Goal: Task Accomplishment & Management: Manage account settings

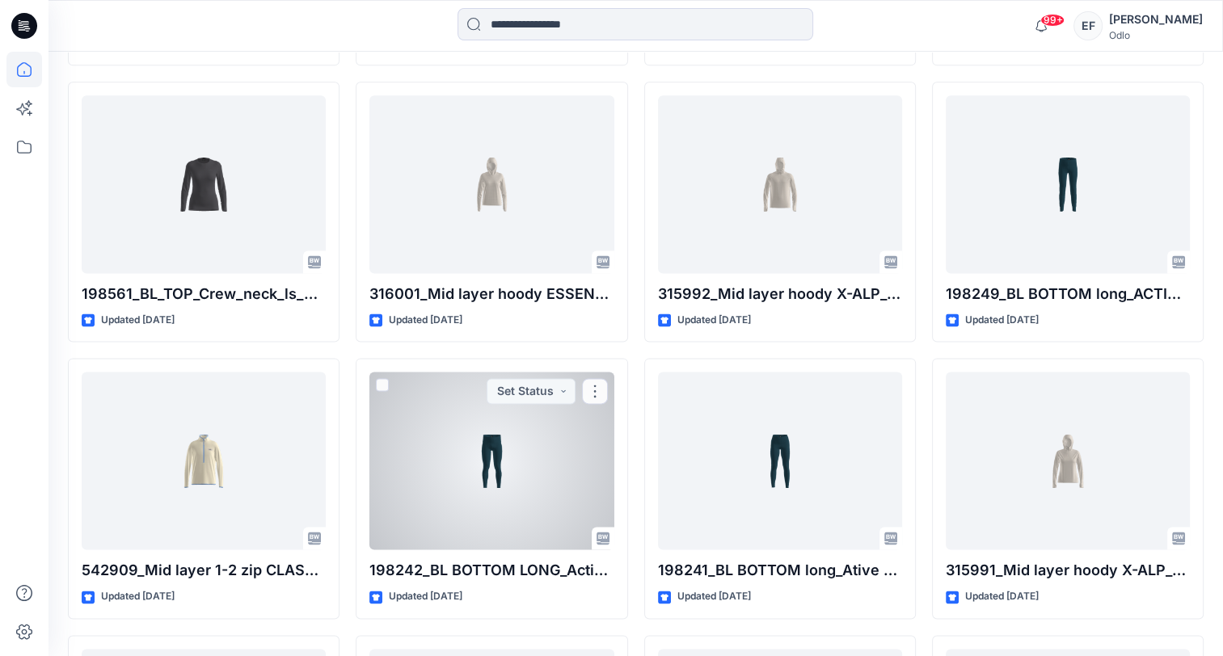
scroll to position [2114, 0]
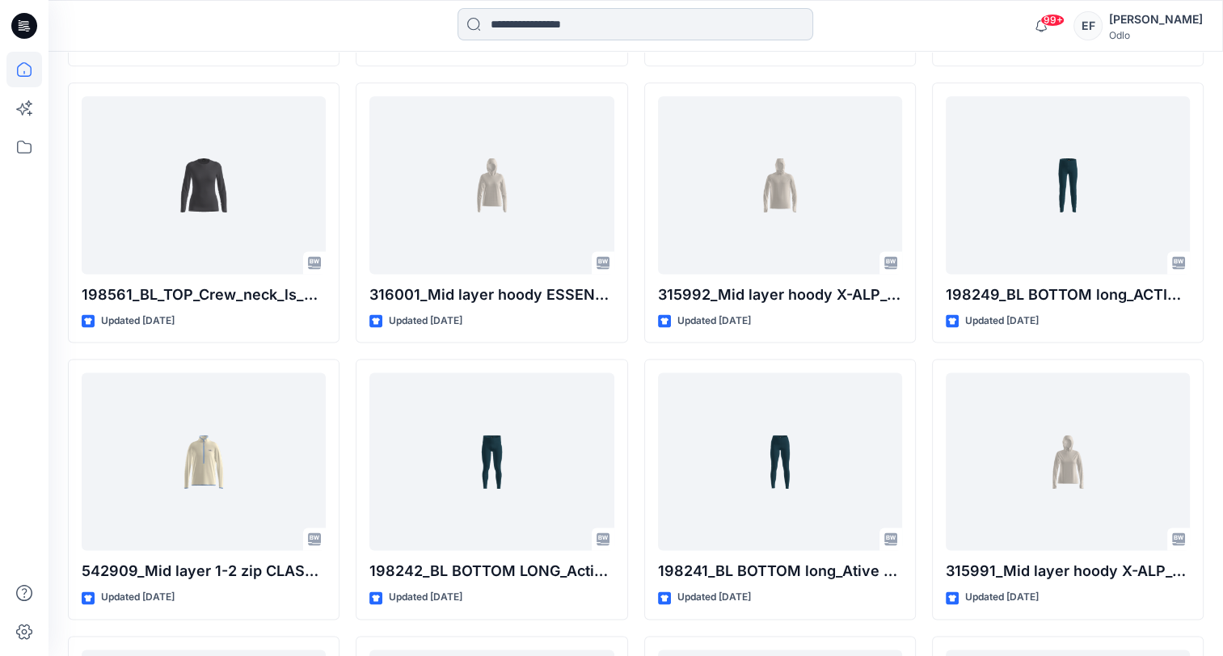
click at [684, 16] on input at bounding box center [635, 24] width 356 height 32
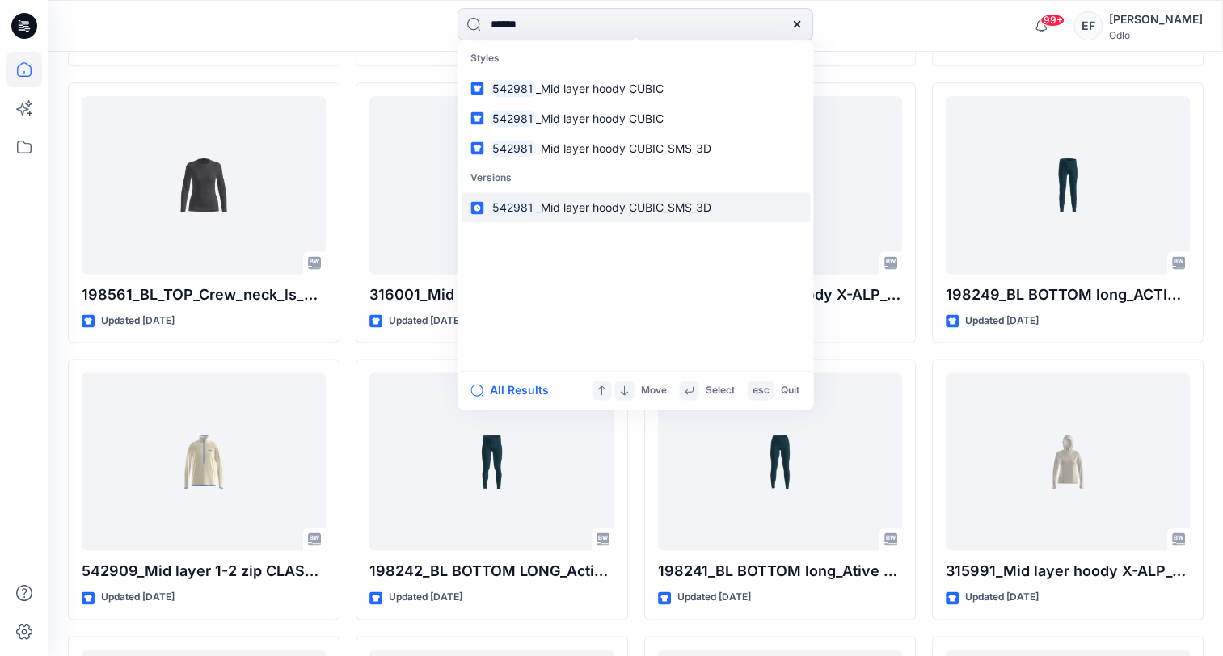
type input "******"
click at [545, 205] on span "_Mid layer hoody CUBIC_SMS_3D" at bounding box center [623, 208] width 175 height 14
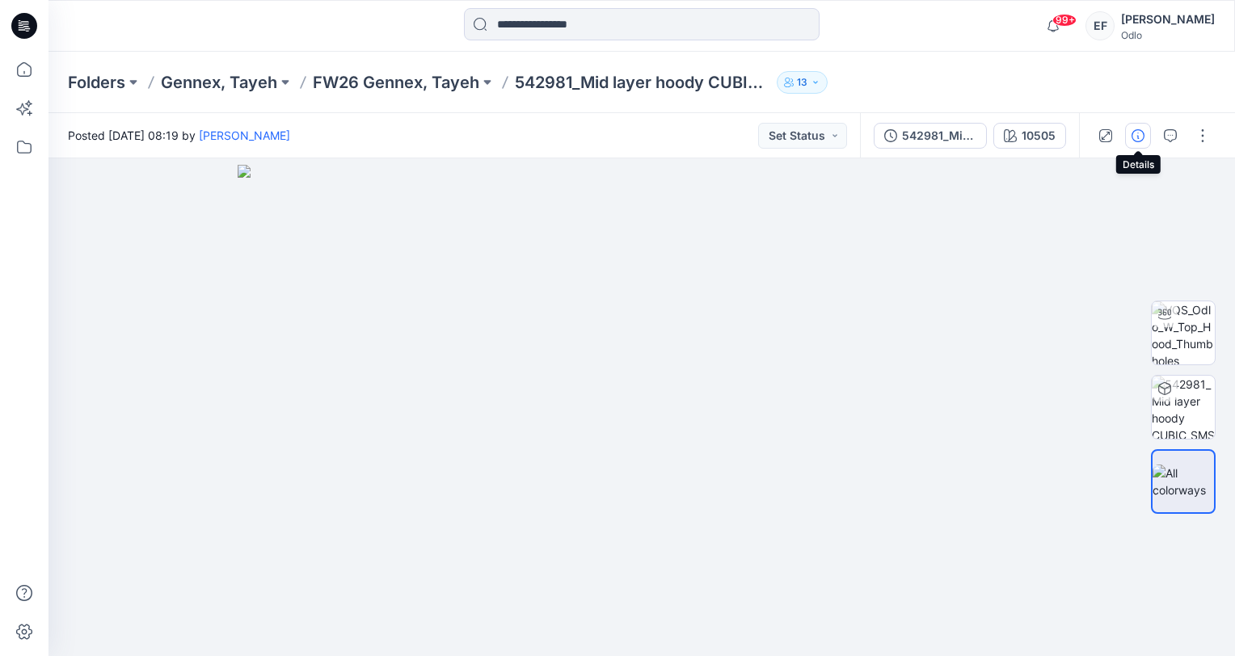
click at [1140, 137] on icon "button" at bounding box center [1137, 135] width 13 height 13
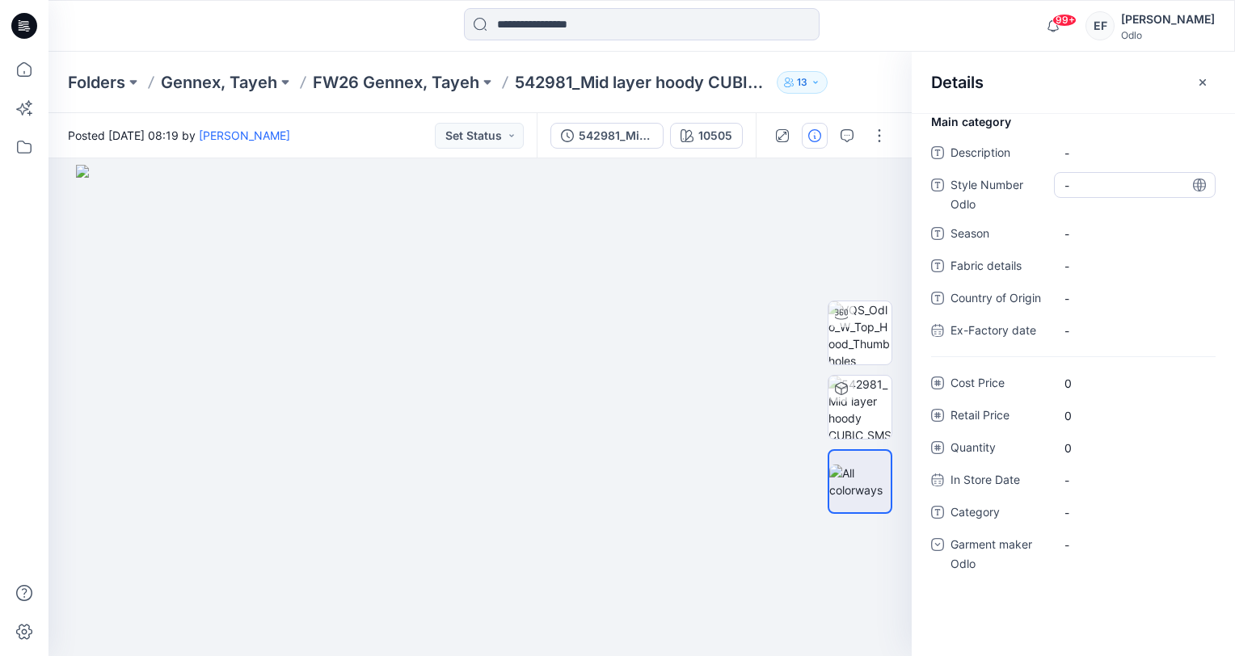
click at [1088, 184] on Odlo "-" at bounding box center [1134, 185] width 141 height 17
type textarea "******"
click at [1097, 229] on span "-" at bounding box center [1134, 233] width 141 height 17
type textarea "****"
click at [1099, 512] on span "-" at bounding box center [1134, 512] width 141 height 17
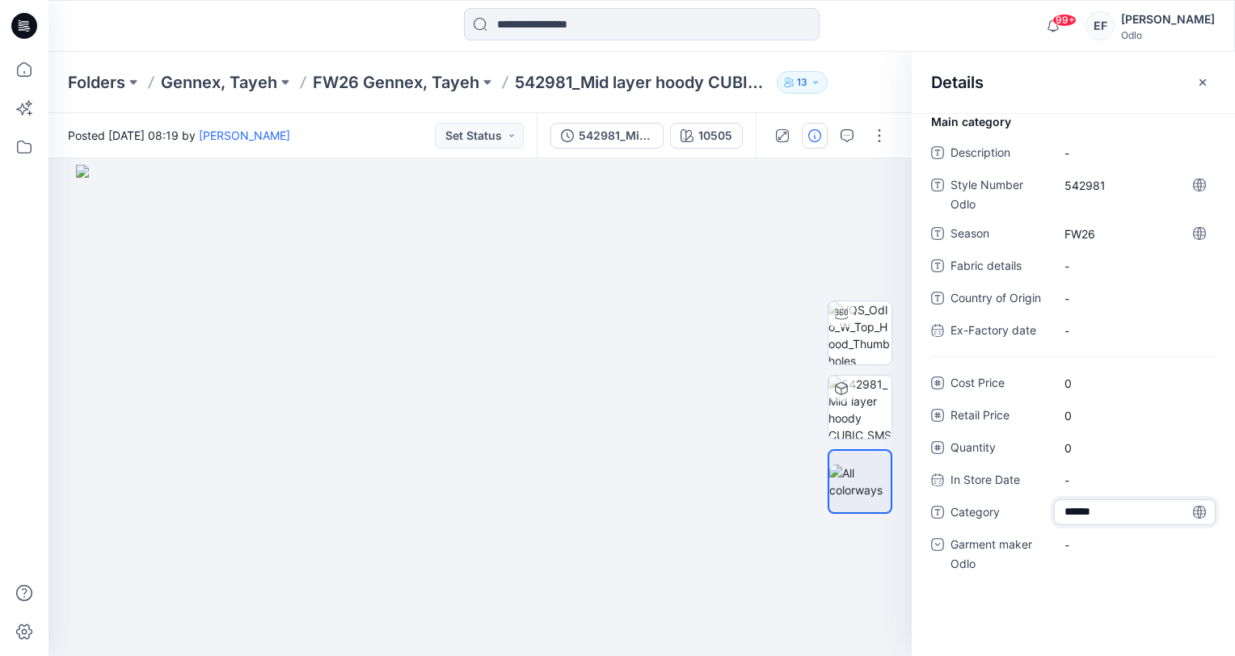
type textarea "*******"
click at [1089, 543] on div "-" at bounding box center [1135, 545] width 162 height 26
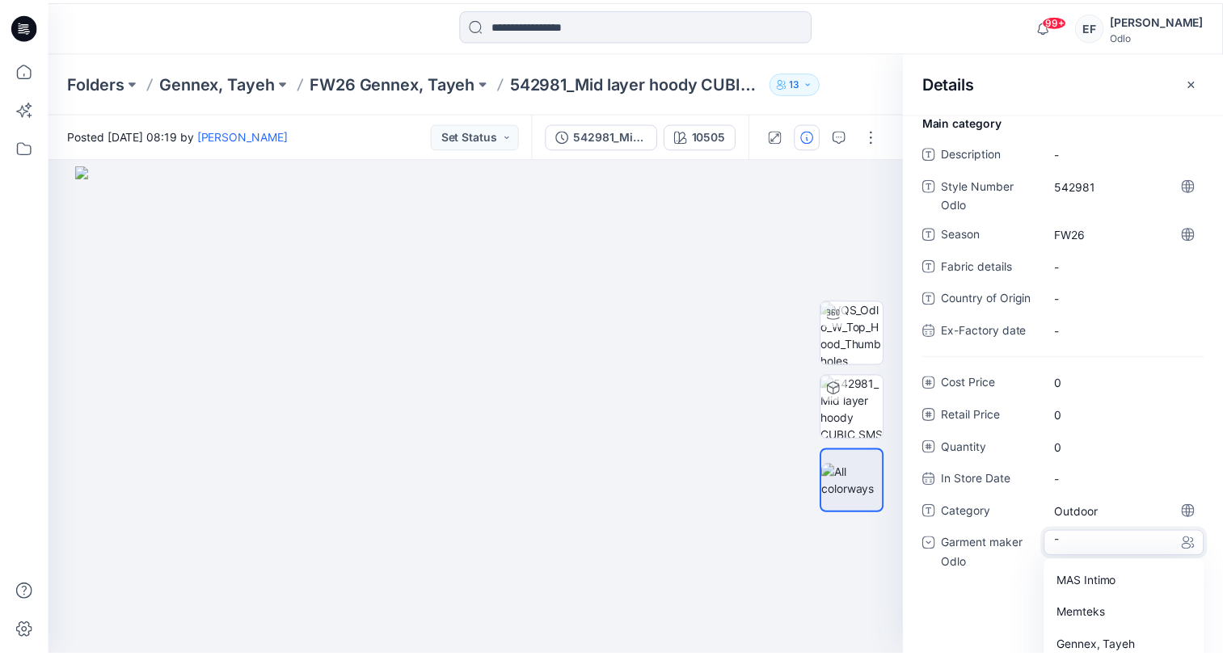
scroll to position [113, 0]
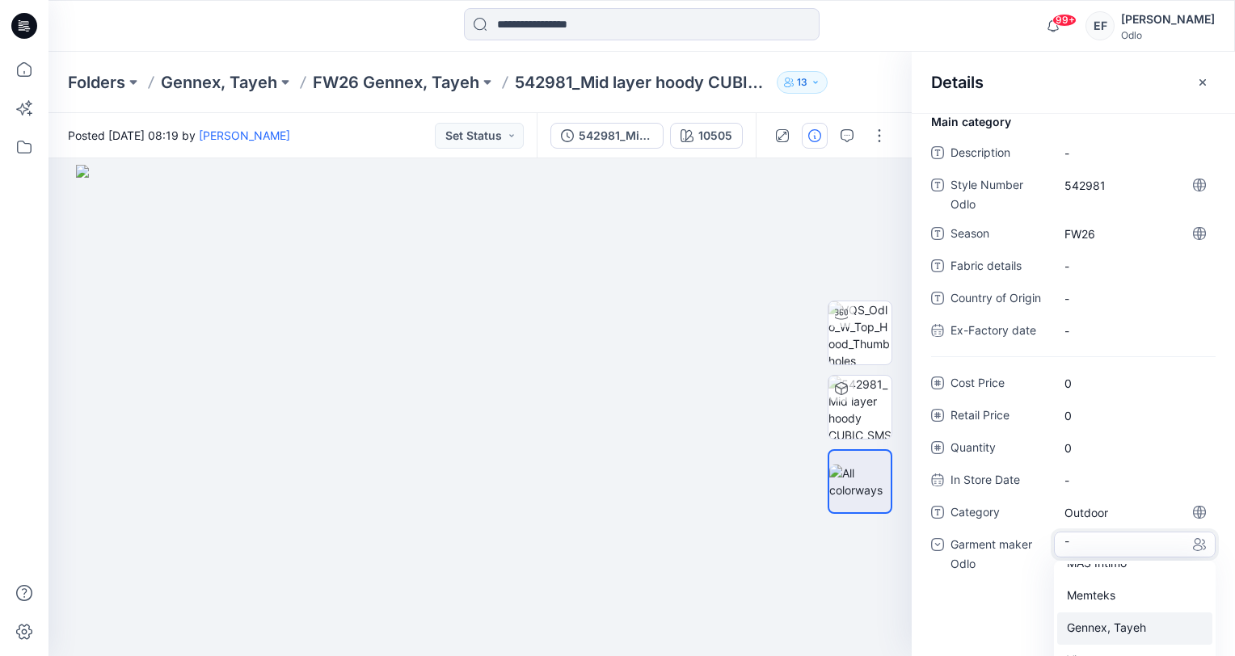
click at [1108, 627] on div "Gennex, Tayeh" at bounding box center [1134, 628] width 155 height 32
click at [1202, 71] on button "button" at bounding box center [1202, 82] width 26 height 26
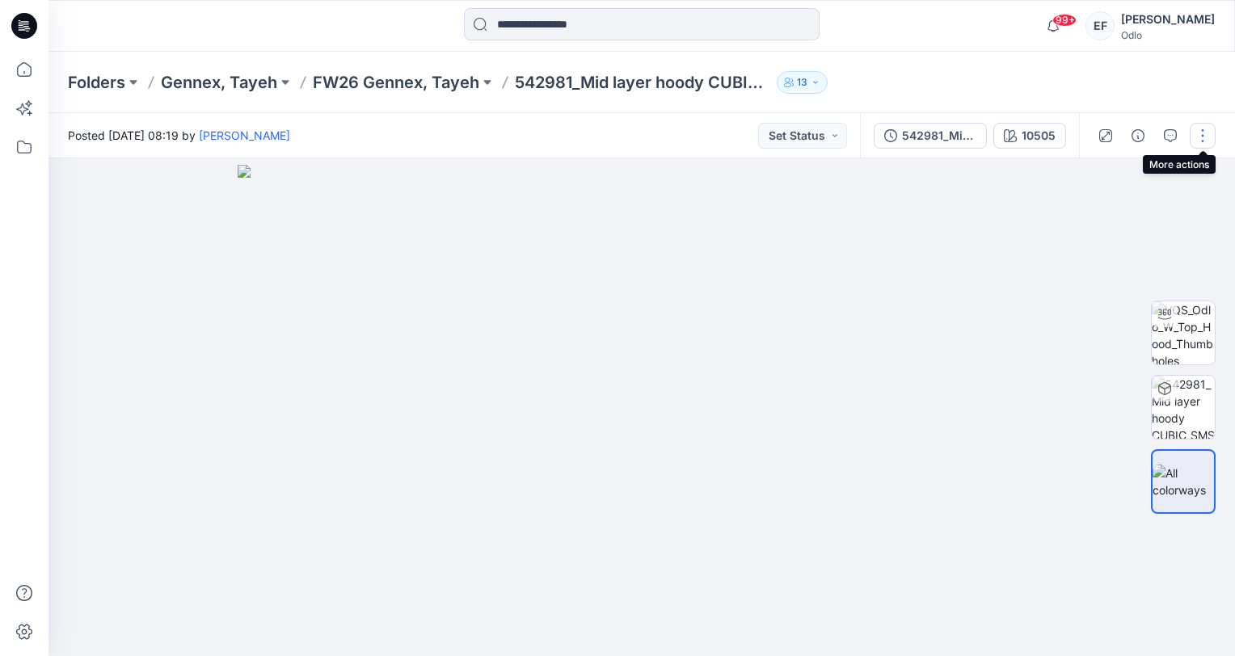
click at [1204, 133] on button "button" at bounding box center [1202, 136] width 26 height 26
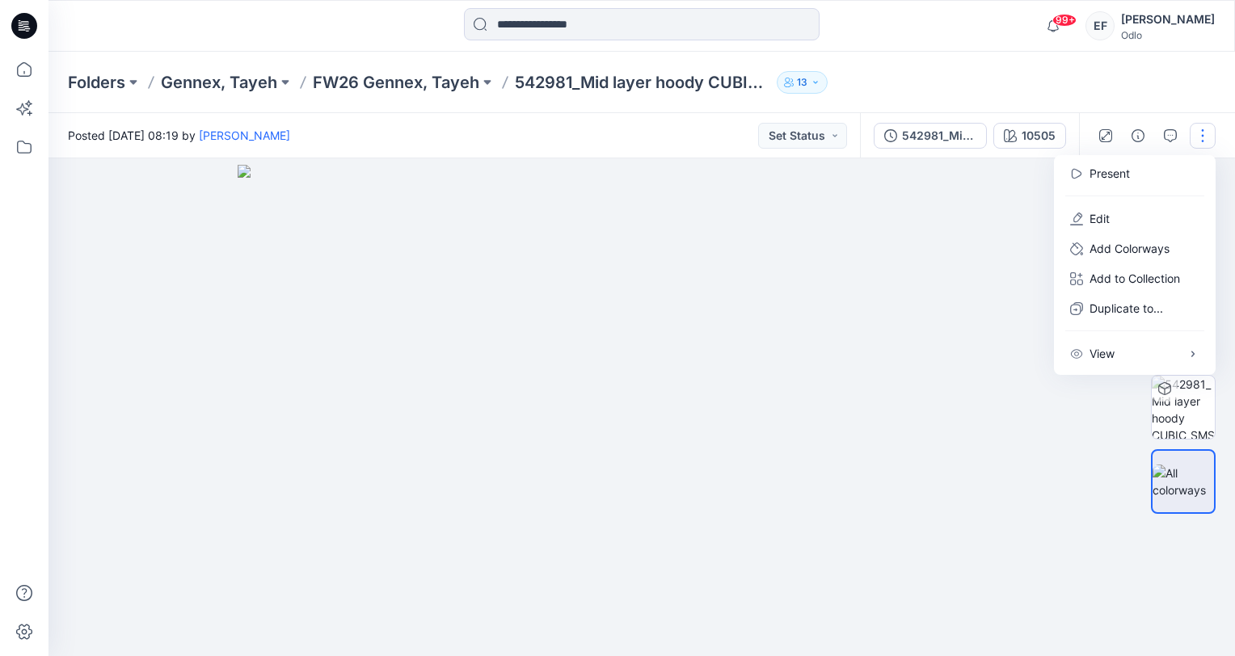
click at [988, 66] on div "Folders Gennex, Tayeh FW26 Gennex, Tayeh 542981_Mid layer hoody CUBIC_SMS_3D 13" at bounding box center [641, 82] width 1186 height 61
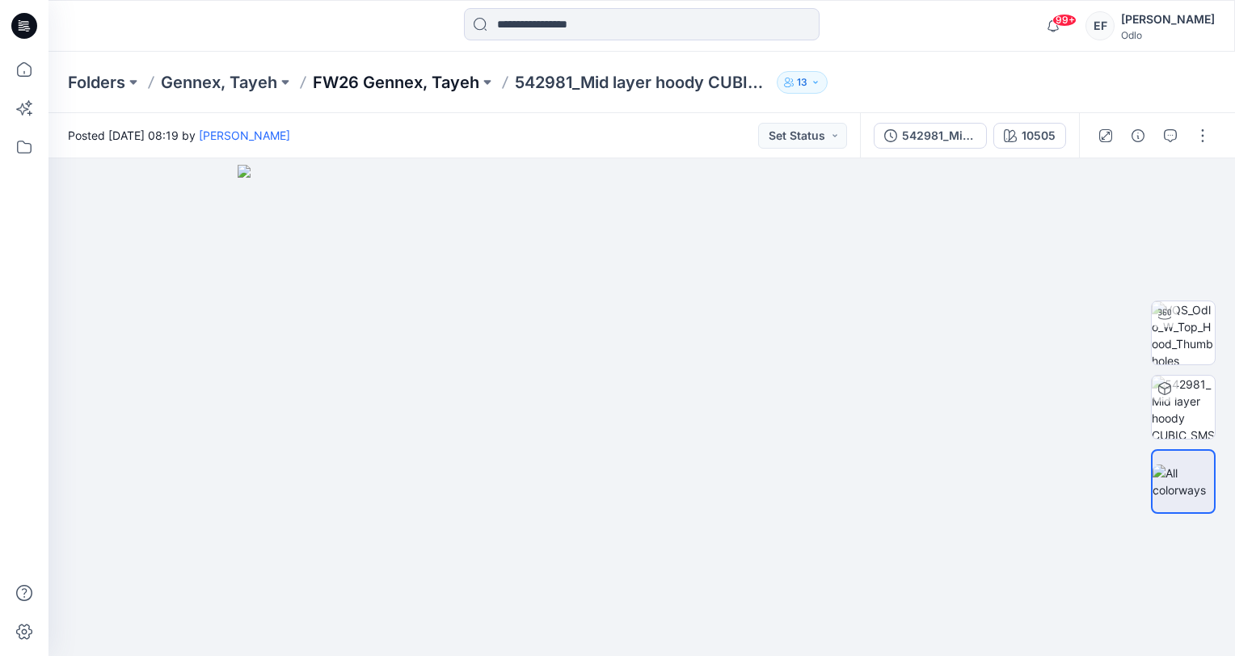
click at [424, 74] on p "FW26 Gennex, Tayeh" at bounding box center [396, 82] width 166 height 23
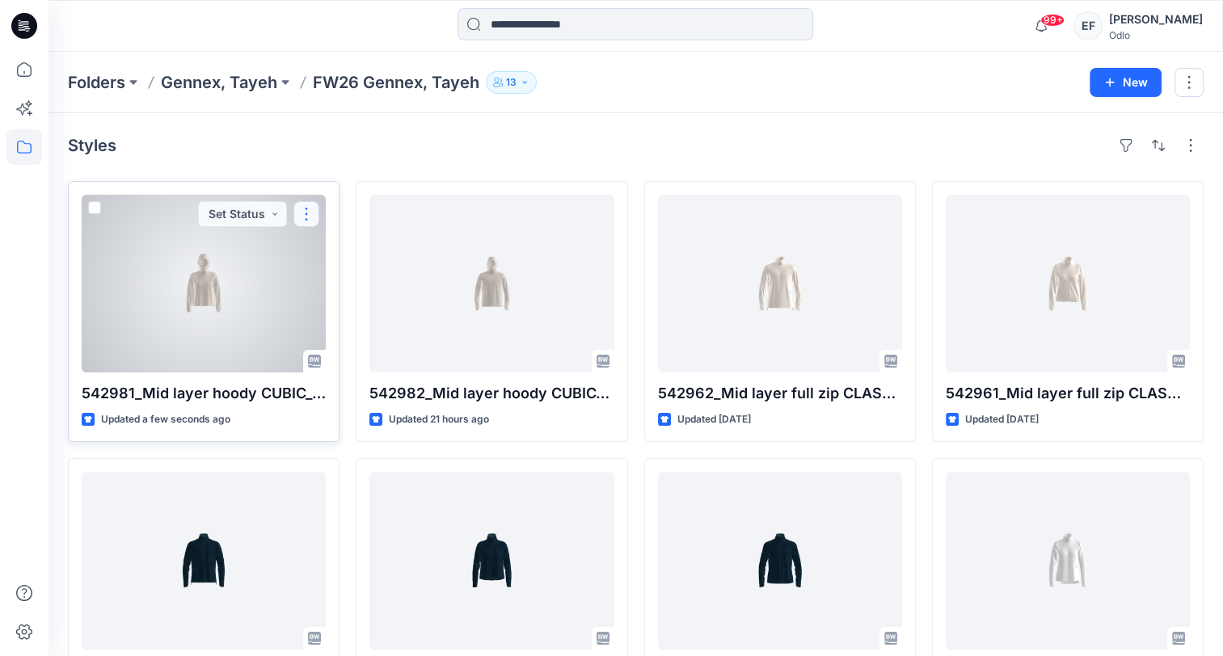
click at [309, 208] on button "button" at bounding box center [306, 214] width 26 height 26
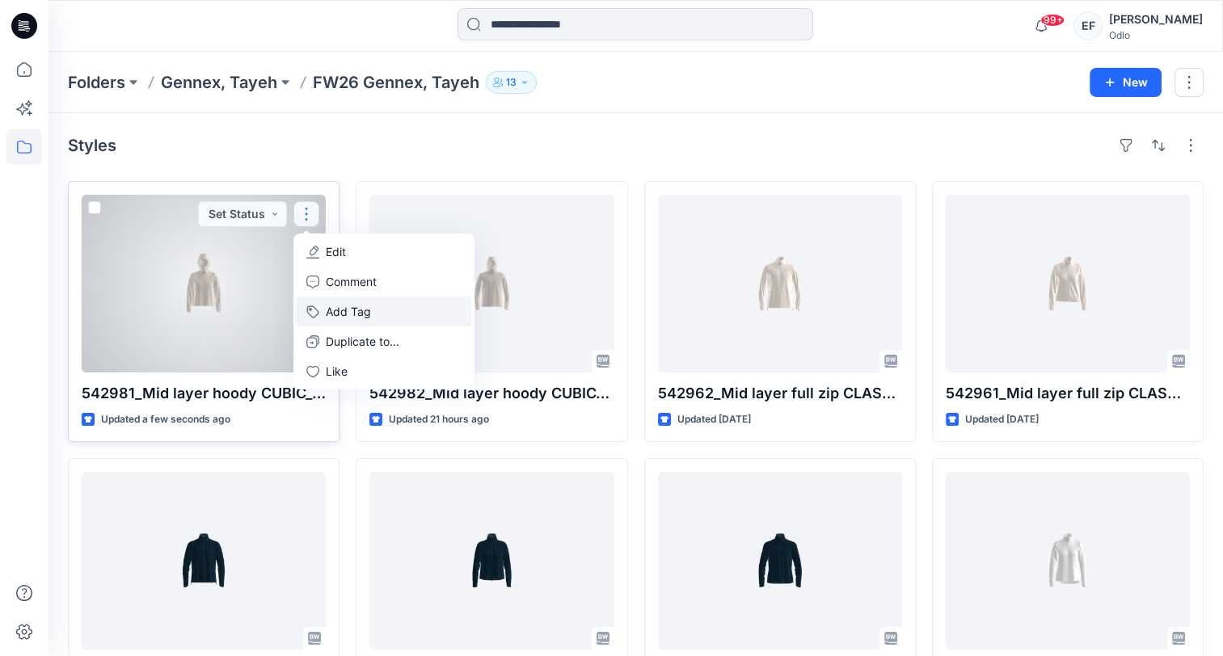
click at [332, 304] on button "Add Tag" at bounding box center [384, 312] width 175 height 30
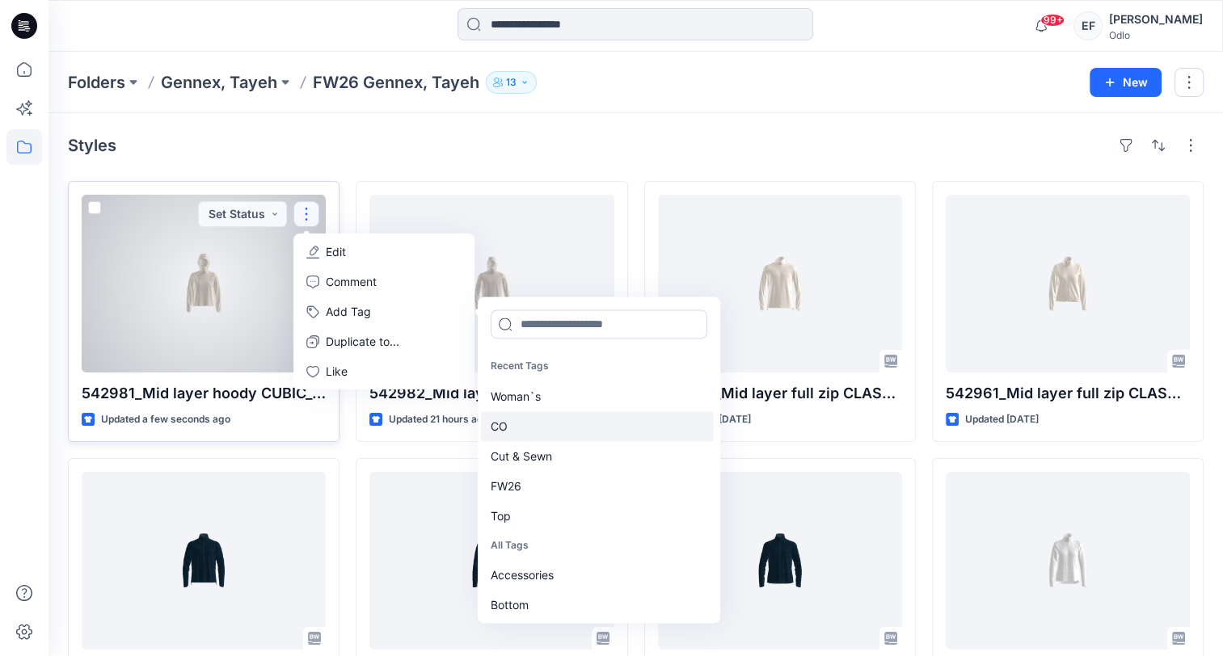
click at [495, 419] on div "CO" at bounding box center [597, 426] width 233 height 30
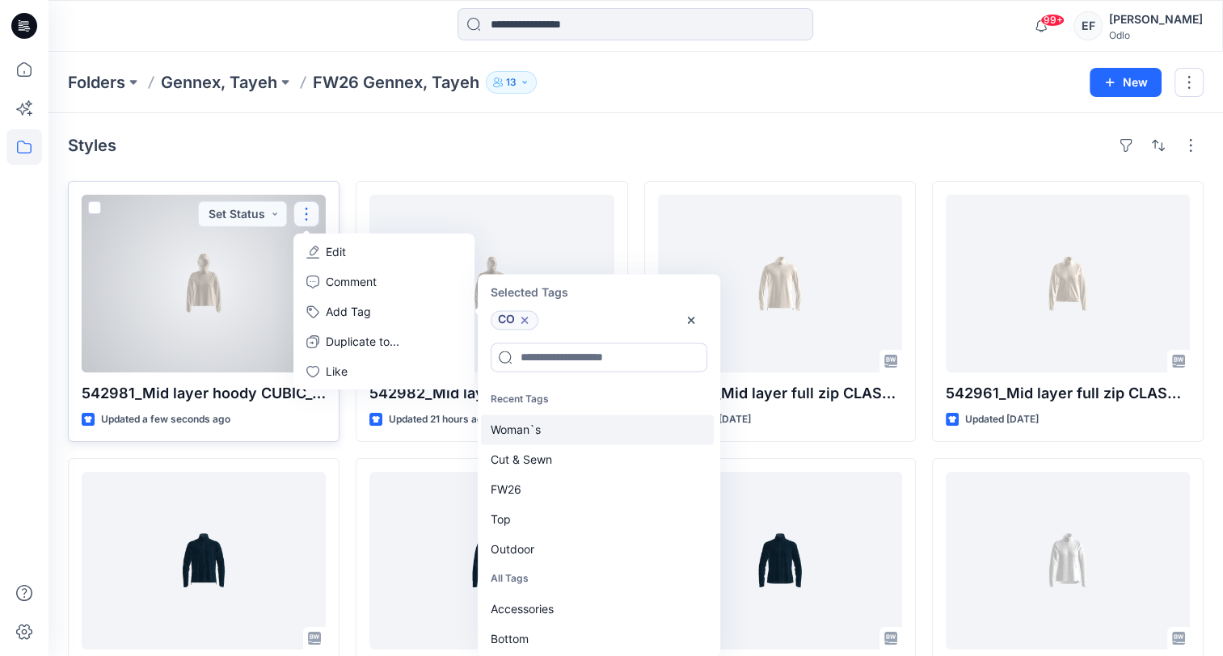
click at [511, 422] on div "Woman`s" at bounding box center [597, 430] width 233 height 30
click at [511, 422] on div "Cut & Sewn" at bounding box center [597, 430] width 233 height 30
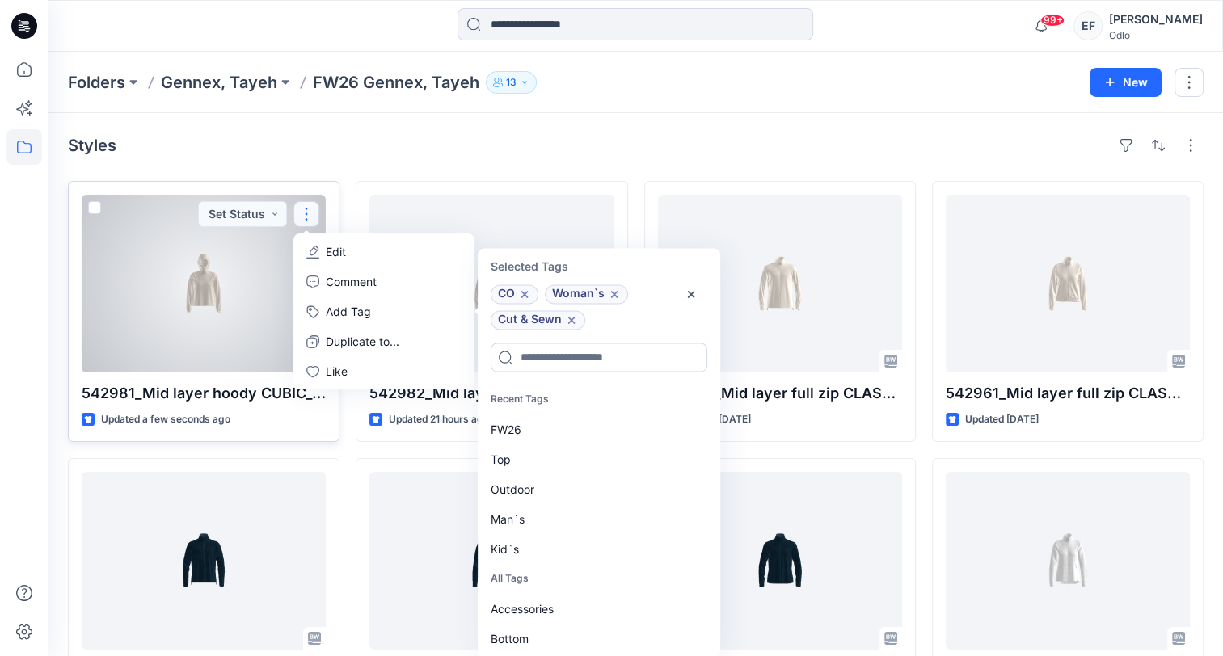
click at [511, 422] on div "FW26" at bounding box center [597, 430] width 233 height 30
click at [511, 422] on div "Top" at bounding box center [597, 430] width 233 height 30
click at [511, 422] on div "Outdoor" at bounding box center [597, 430] width 233 height 30
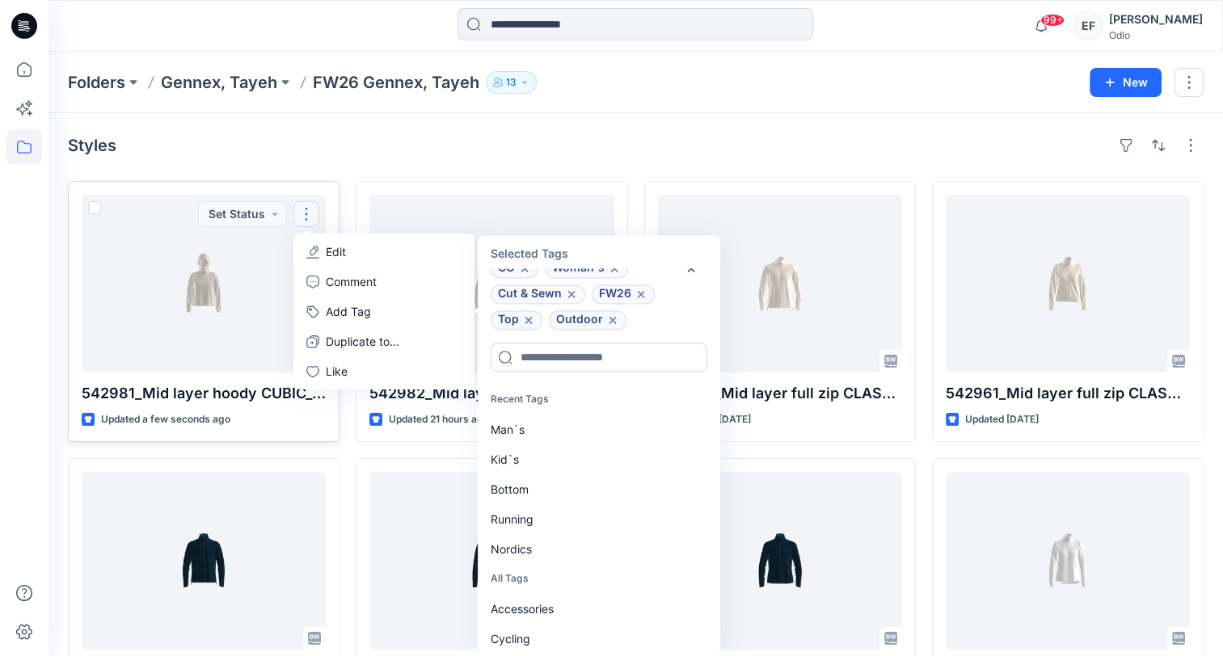
click at [490, 146] on div "Styles" at bounding box center [635, 146] width 1135 height 26
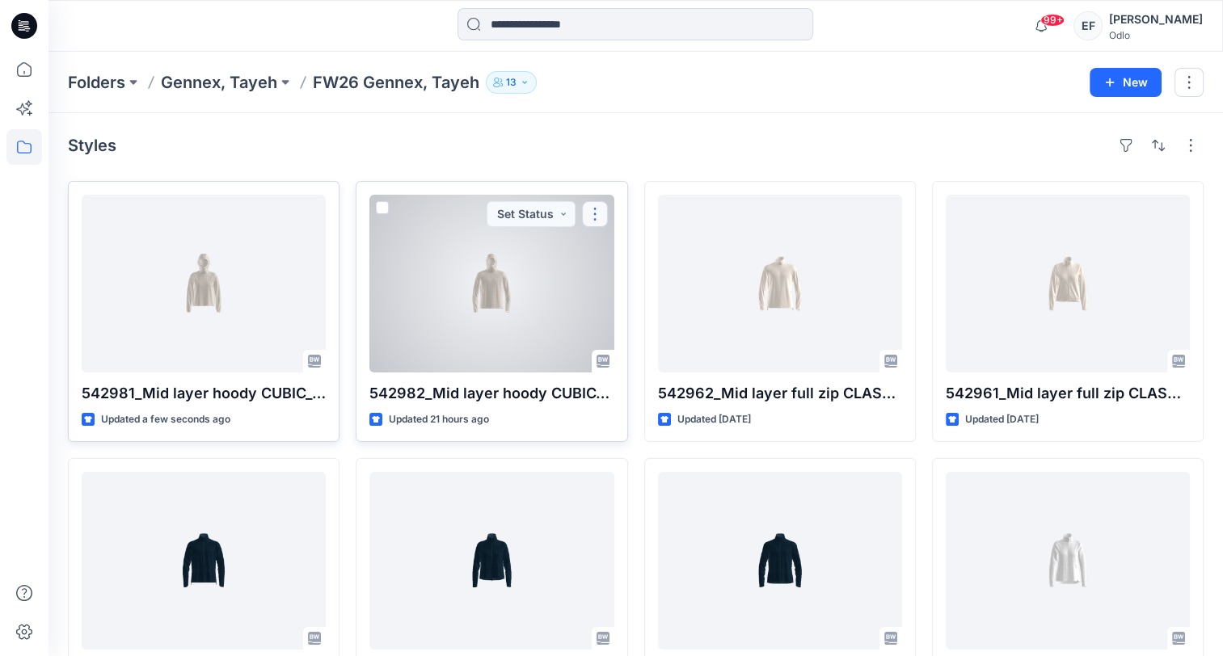
click at [598, 217] on button "button" at bounding box center [595, 214] width 26 height 26
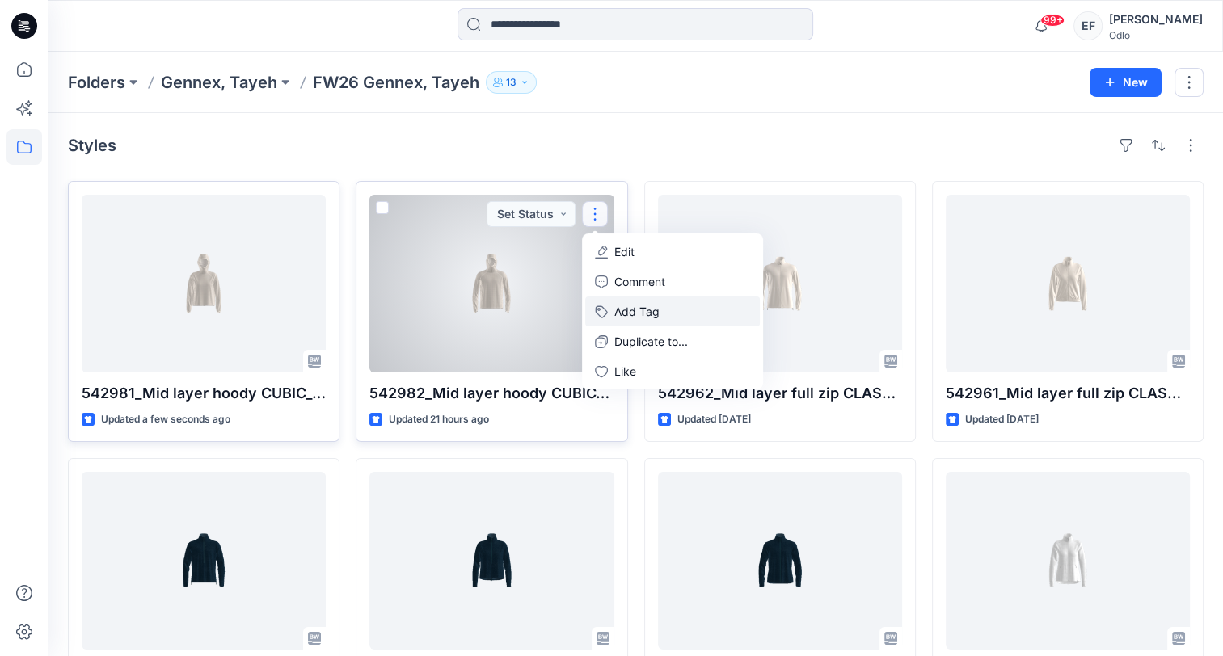
click at [636, 311] on button "Add Tag" at bounding box center [672, 312] width 175 height 30
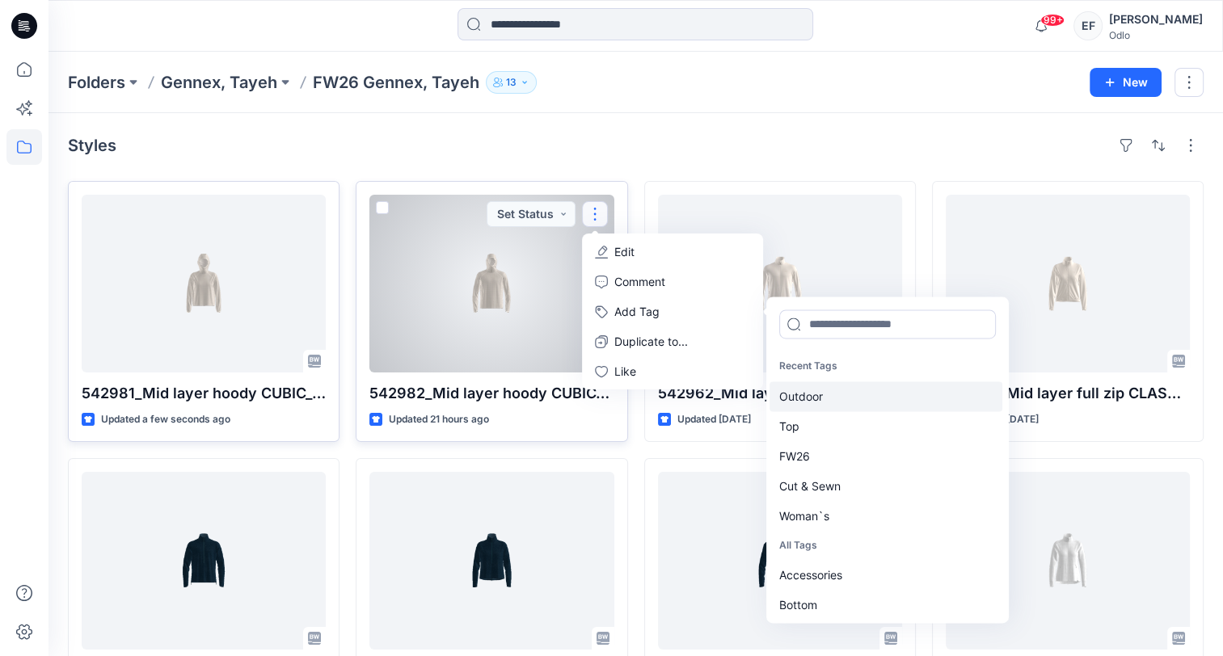
click at [814, 394] on div "Outdoor" at bounding box center [885, 396] width 233 height 30
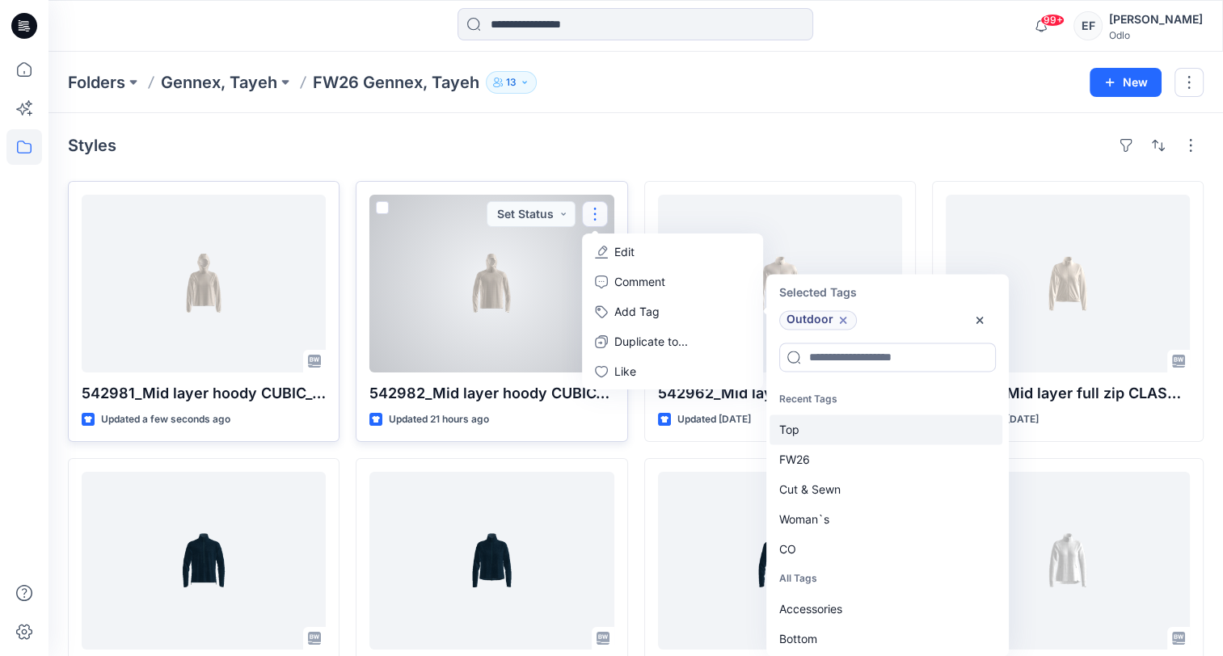
click at [786, 427] on div "Top" at bounding box center [885, 430] width 233 height 30
click at [786, 427] on div "FW26" at bounding box center [885, 430] width 233 height 30
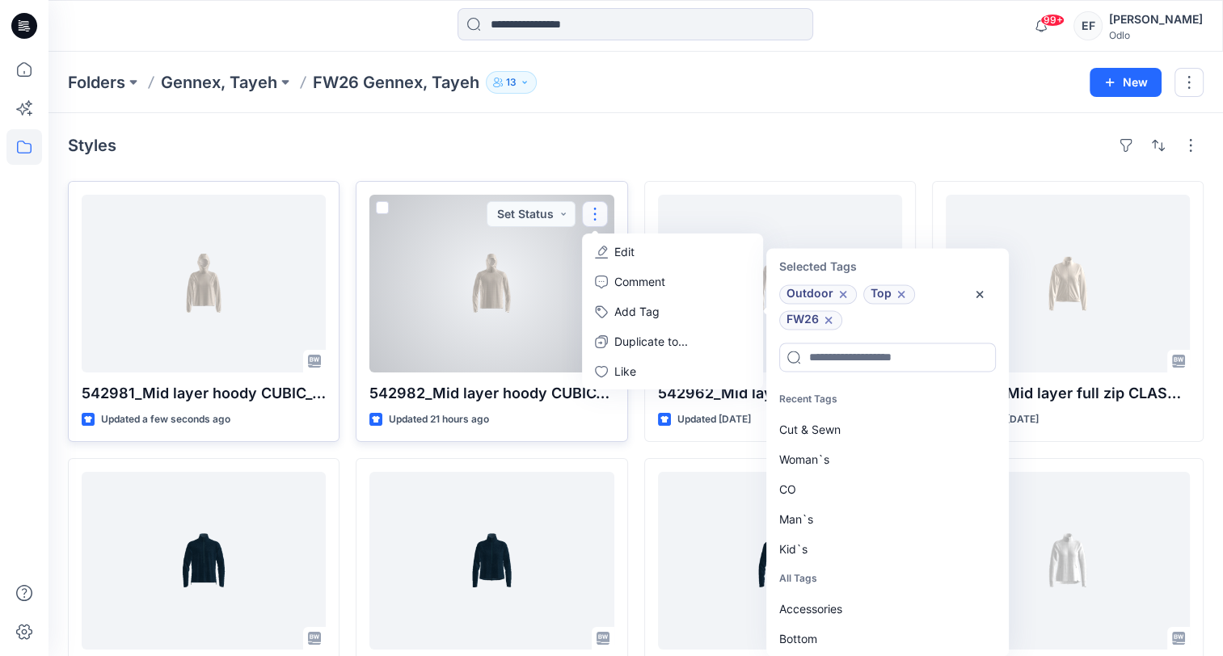
click at [786, 427] on div "Cut & Sewn" at bounding box center [885, 430] width 233 height 30
click at [785, 462] on div "CO" at bounding box center [885, 459] width 233 height 30
click at [785, 462] on div "Man`s" at bounding box center [885, 459] width 233 height 30
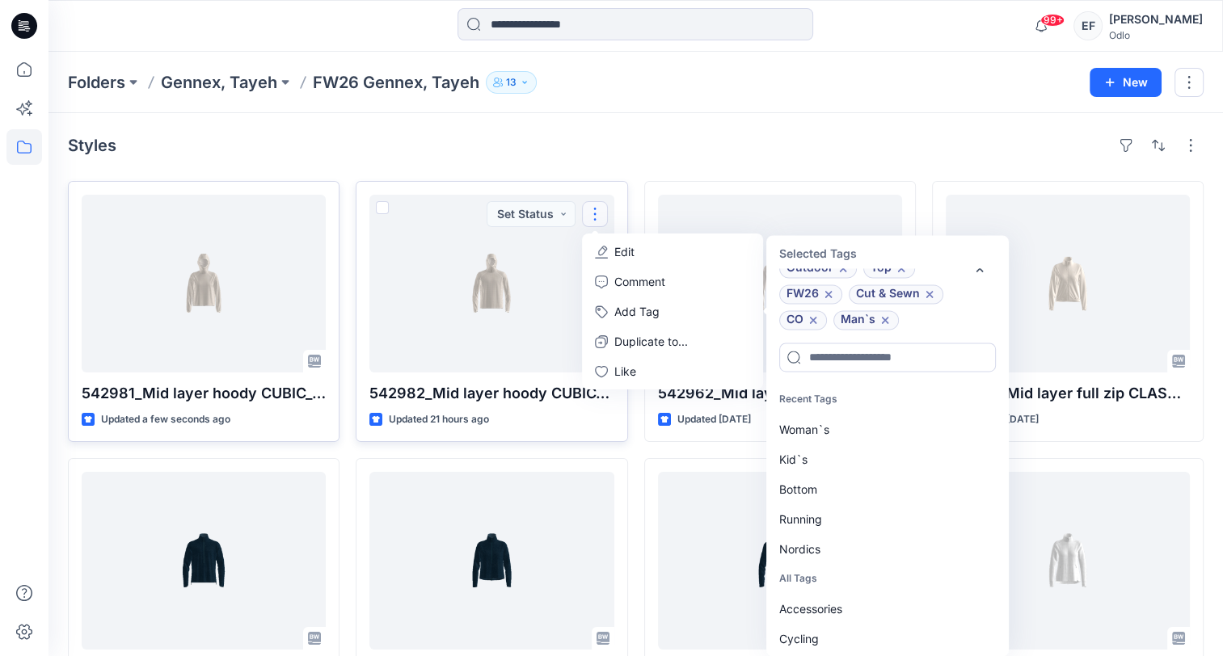
click at [820, 131] on div "Styles 542981_Mid layer hoody CUBIC_SMS_3D Updated a few seconds ago 542952_Mid…" at bounding box center [635, 593] width 1174 height 960
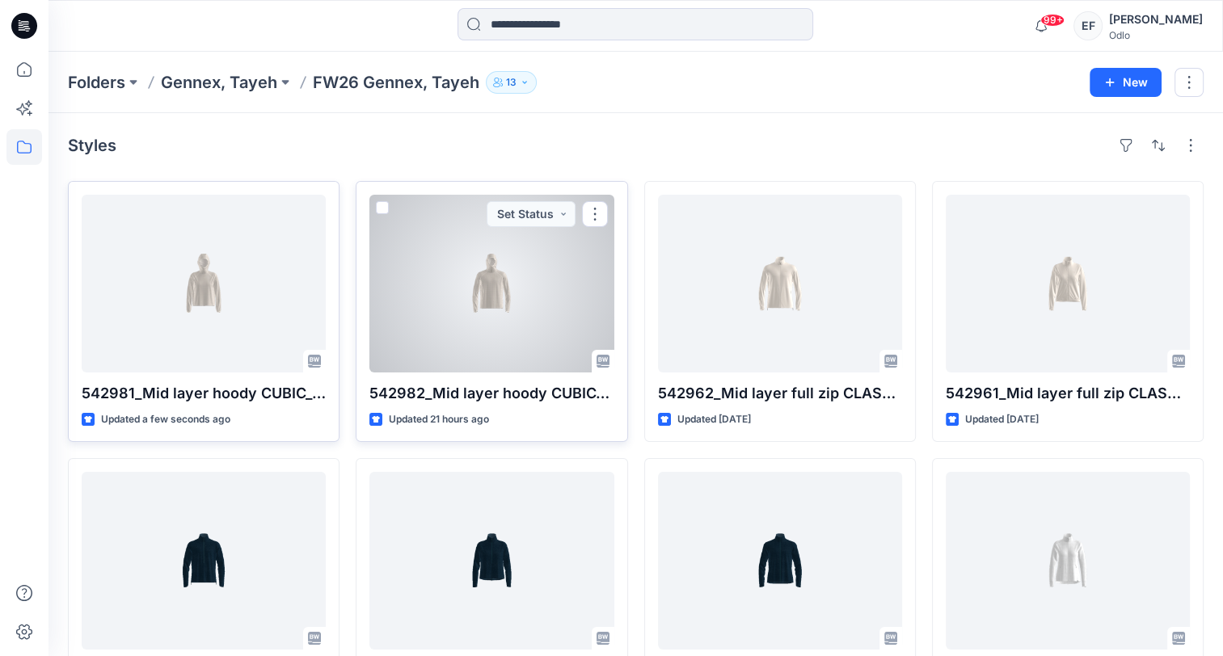
click at [559, 268] on div at bounding box center [491, 284] width 244 height 178
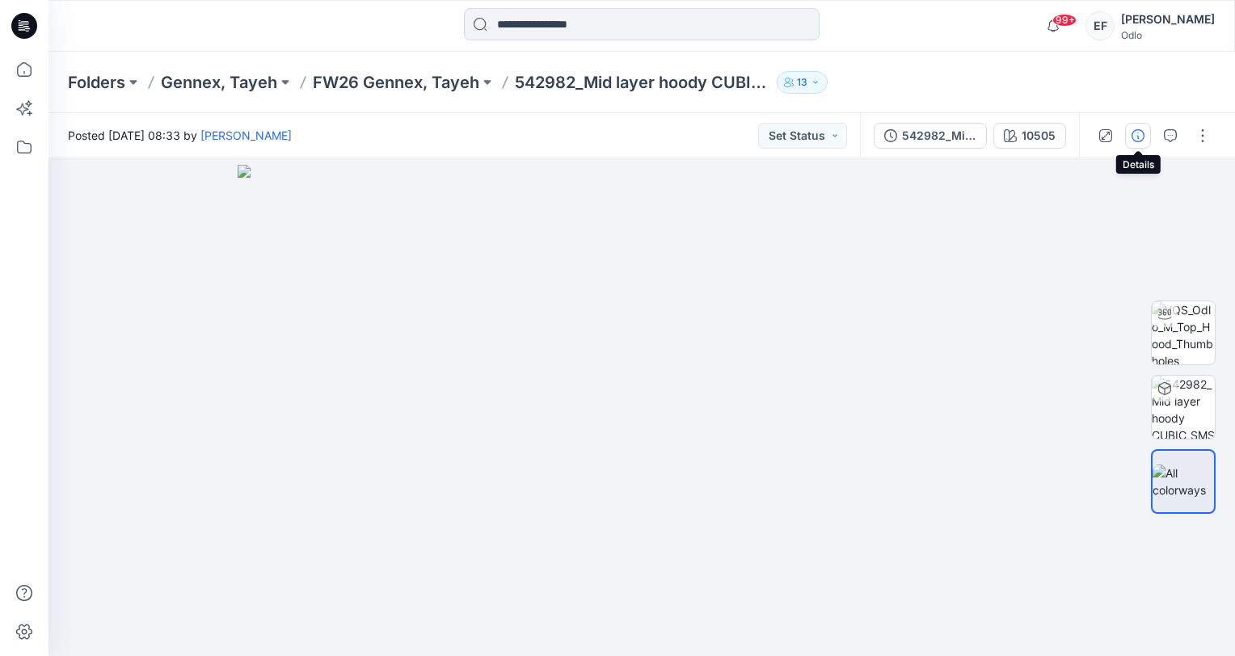
click at [1138, 133] on icon "button" at bounding box center [1137, 135] width 13 height 13
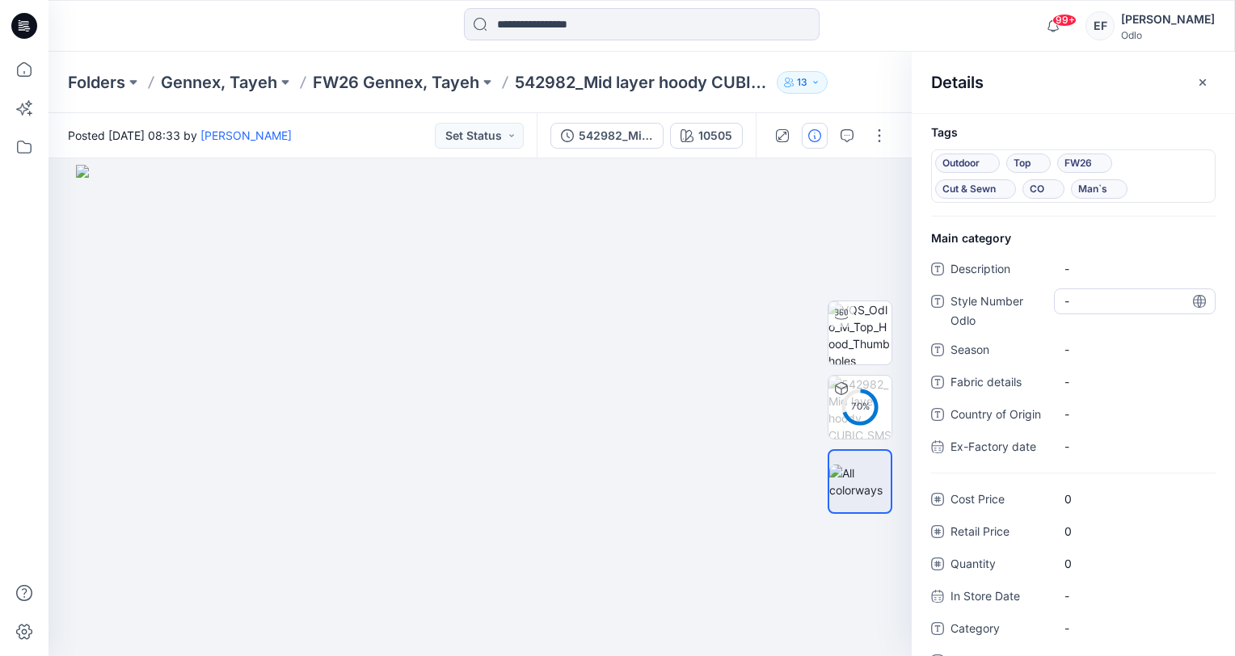
click at [1092, 293] on Odlo "-" at bounding box center [1134, 301] width 141 height 17
type textarea "******"
click at [1092, 351] on span "-" at bounding box center [1134, 349] width 141 height 17
type textarea "****"
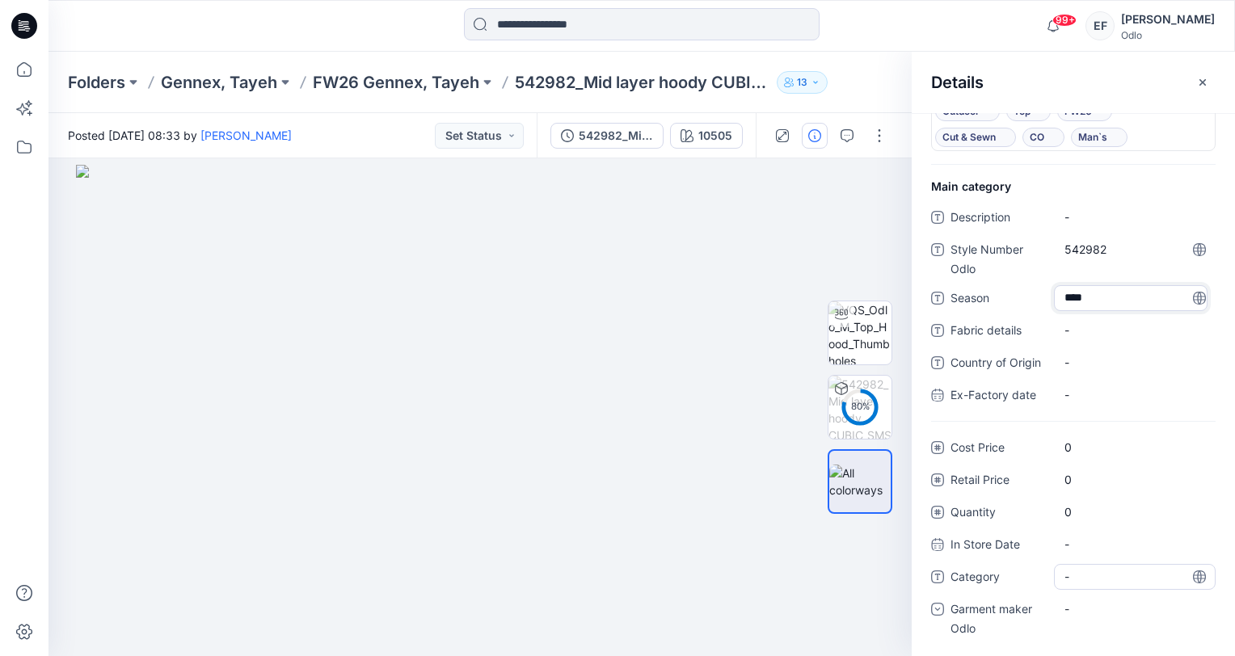
click at [1085, 571] on span "-" at bounding box center [1134, 576] width 141 height 17
type textarea "*******"
click at [1076, 611] on div "-" at bounding box center [1076, 608] width 24 height 17
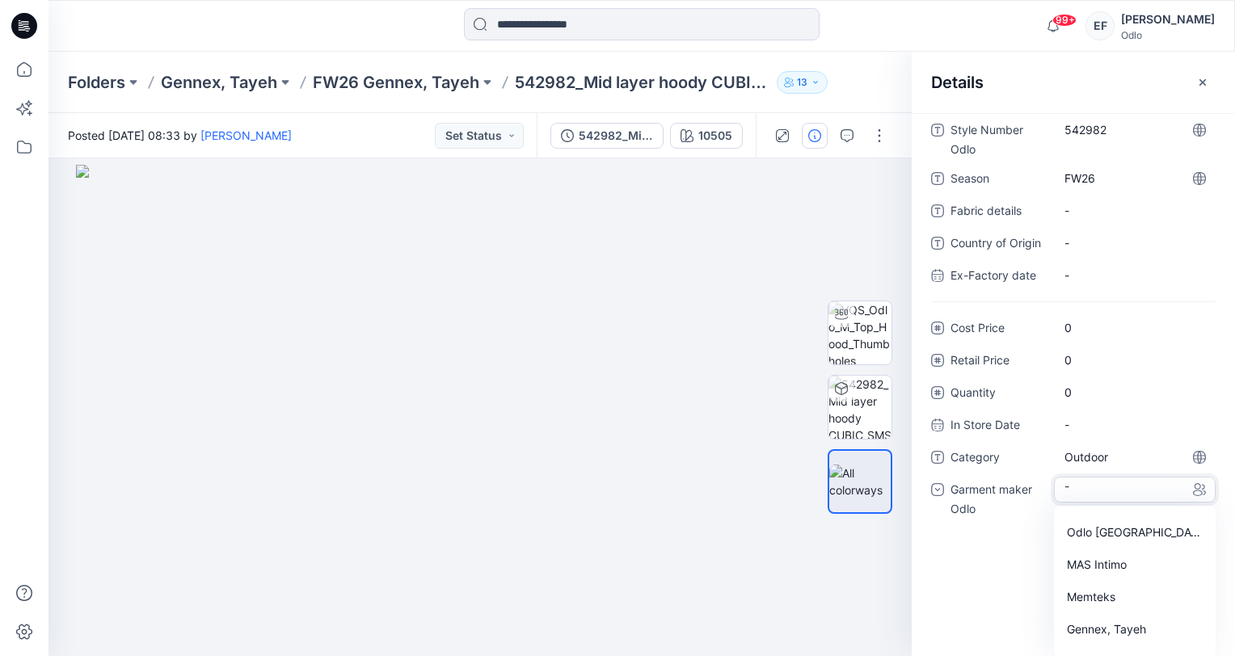
scroll to position [65, 0]
click at [1076, 624] on div "Gennex, Tayeh" at bounding box center [1134, 622] width 155 height 32
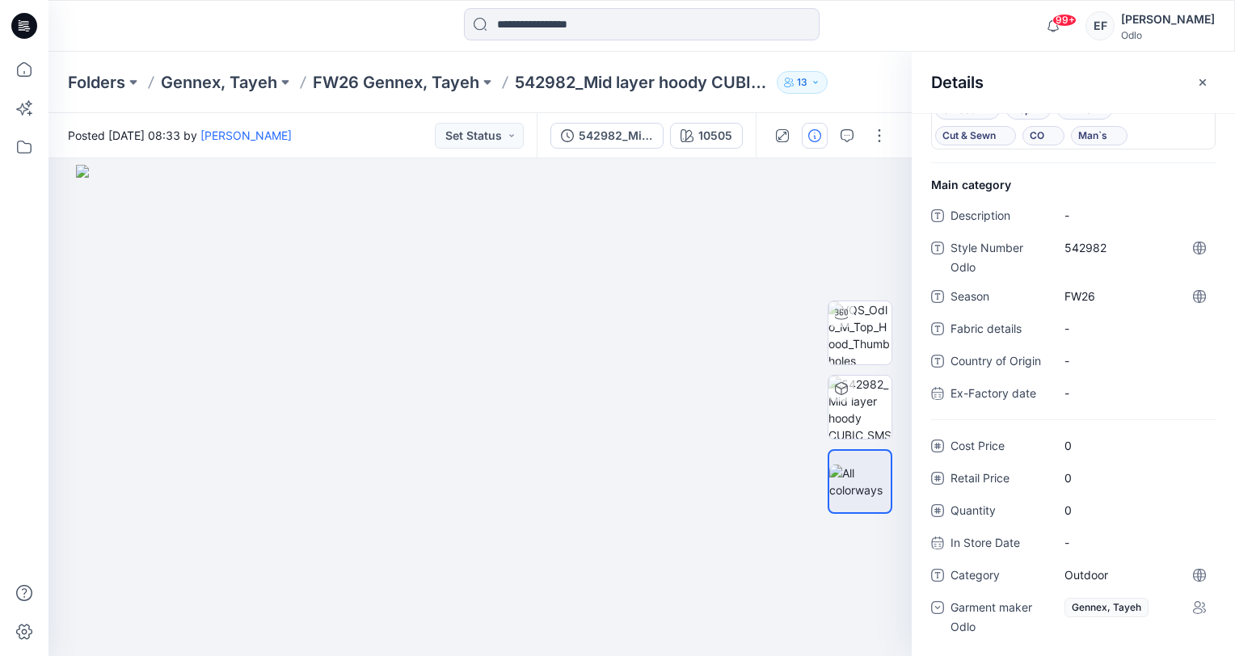
scroll to position [52, 0]
click at [1199, 81] on icon "button" at bounding box center [1202, 82] width 13 height 13
